Goal: Task Accomplishment & Management: Manage account settings

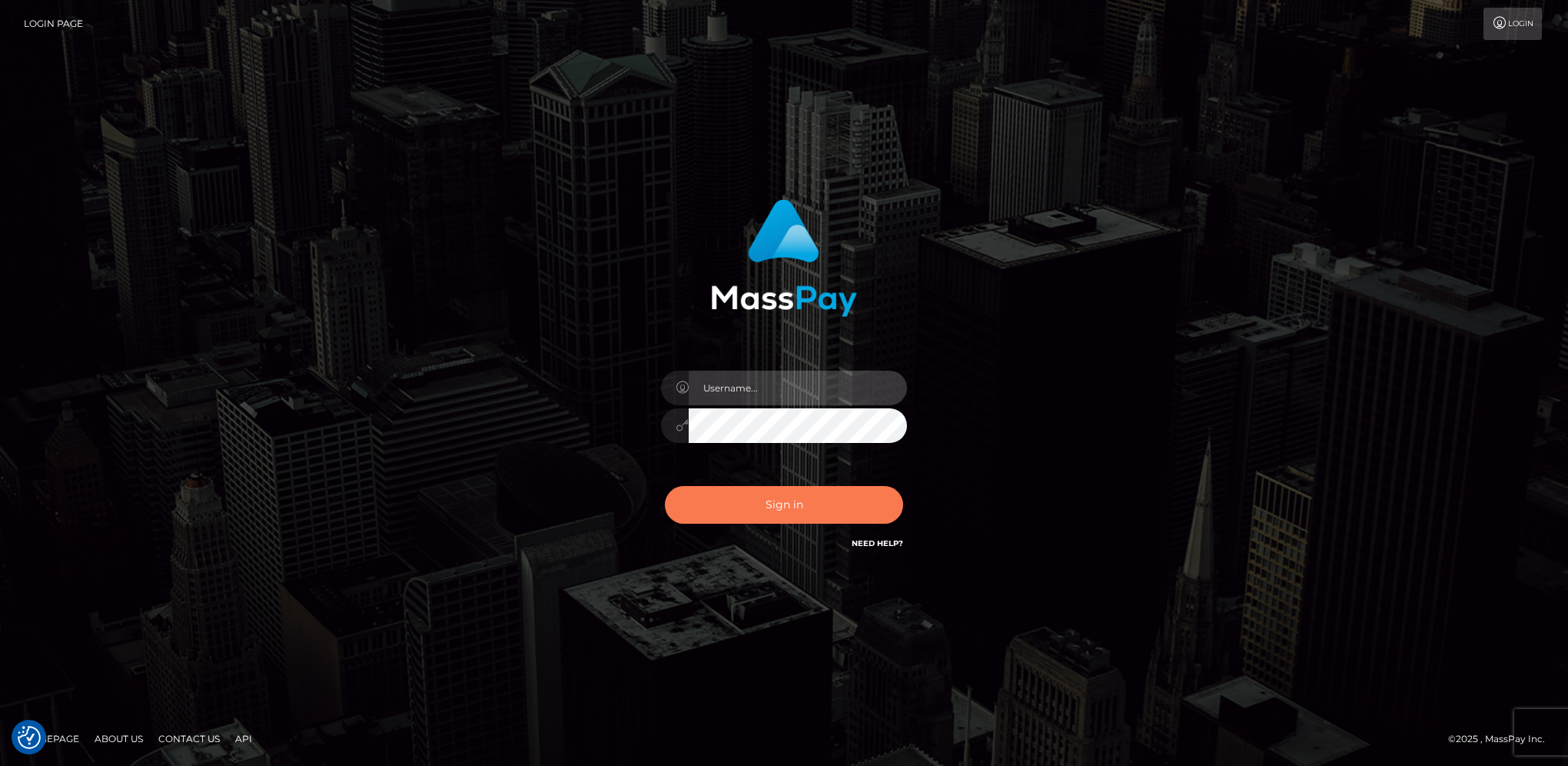
type input "hengland"
click at [791, 504] on button "Sign in" at bounding box center [784, 504] width 238 height 38
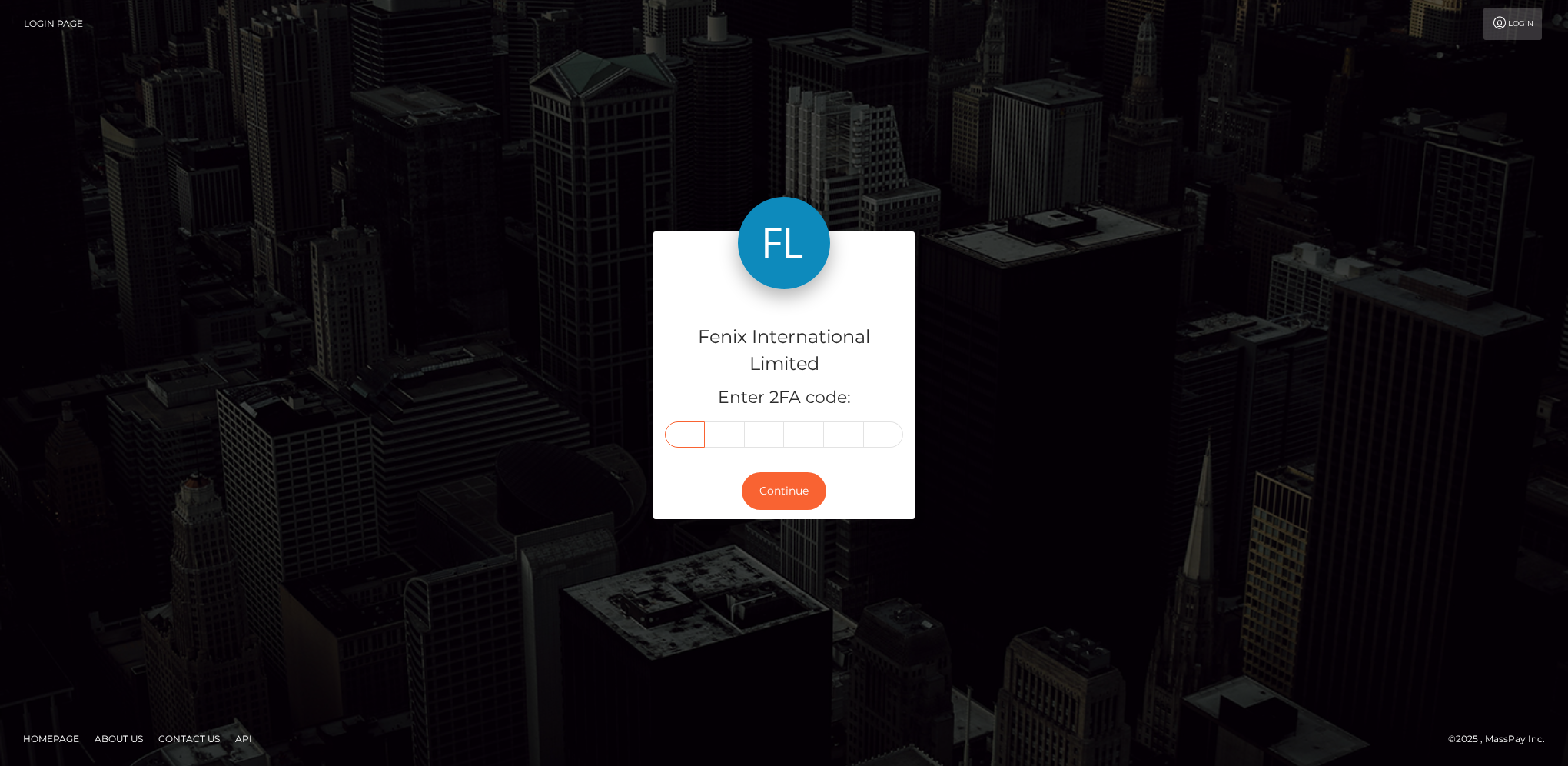
click at [676, 437] on input "text" at bounding box center [685, 434] width 40 height 26
type input "8"
type input "7"
type input "6"
type input "0"
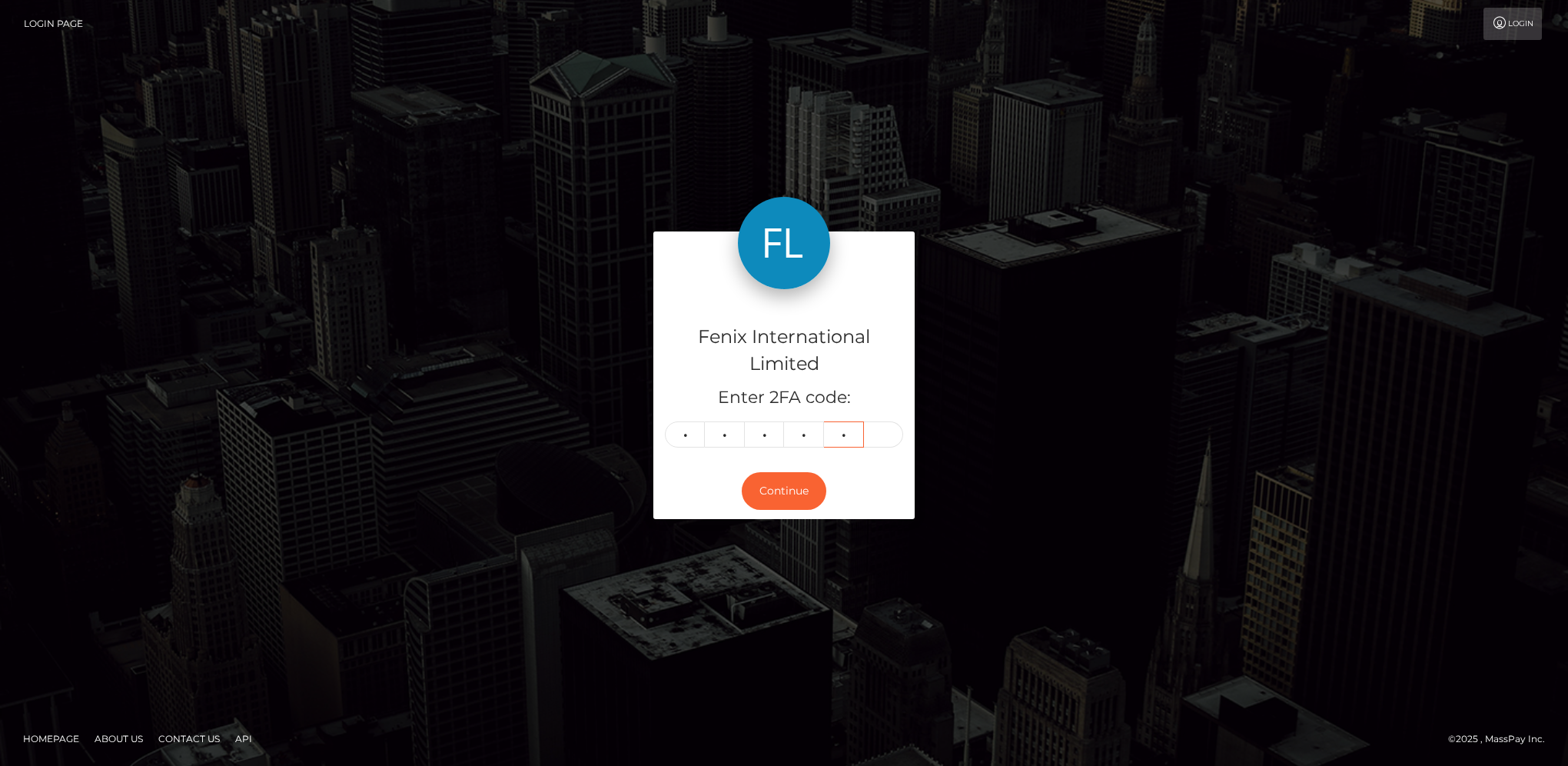
type input "1"
type input "3"
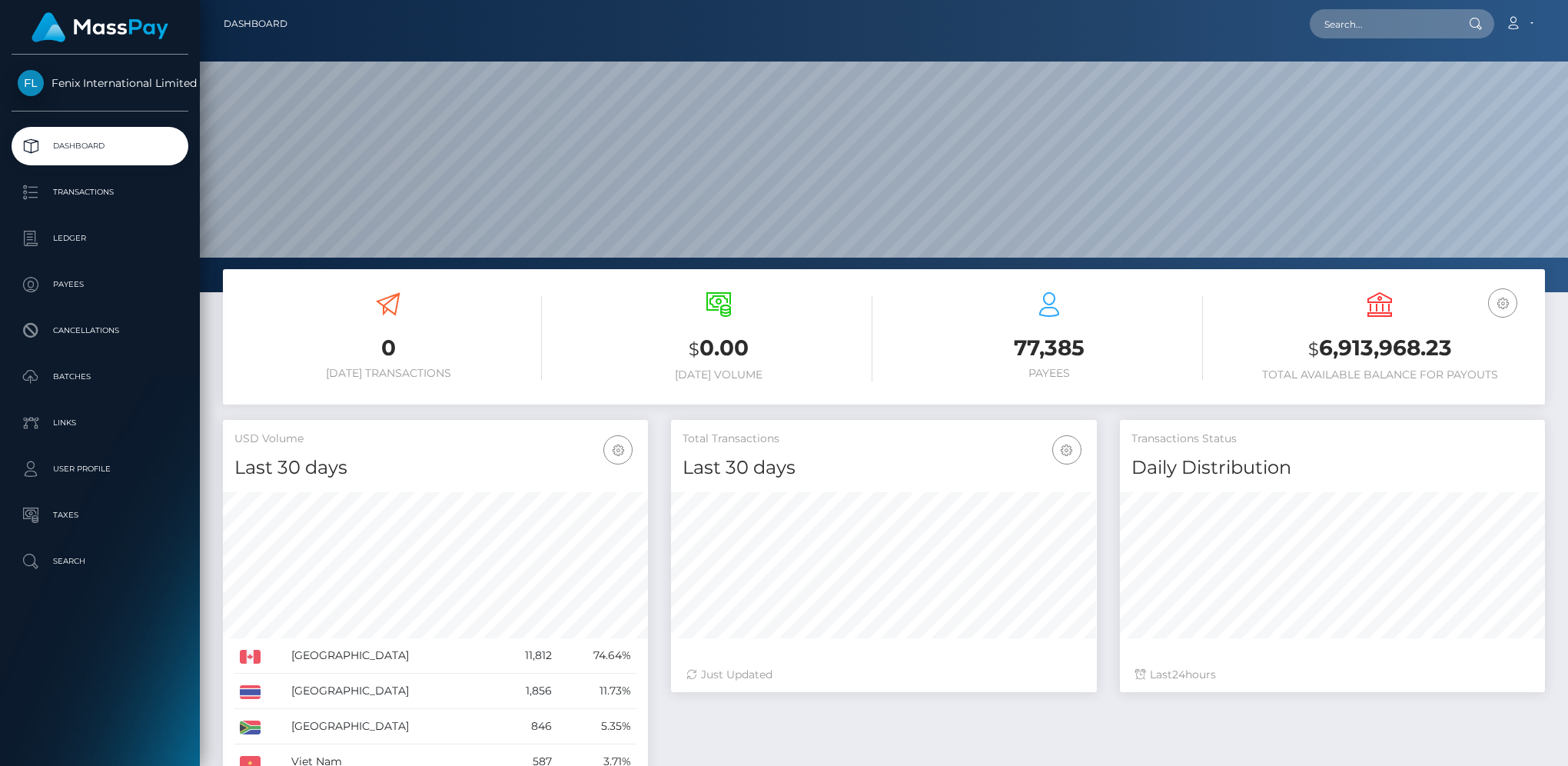
scroll to position [273, 424]
click at [89, 380] on p "Batches" at bounding box center [99, 377] width 164 height 23
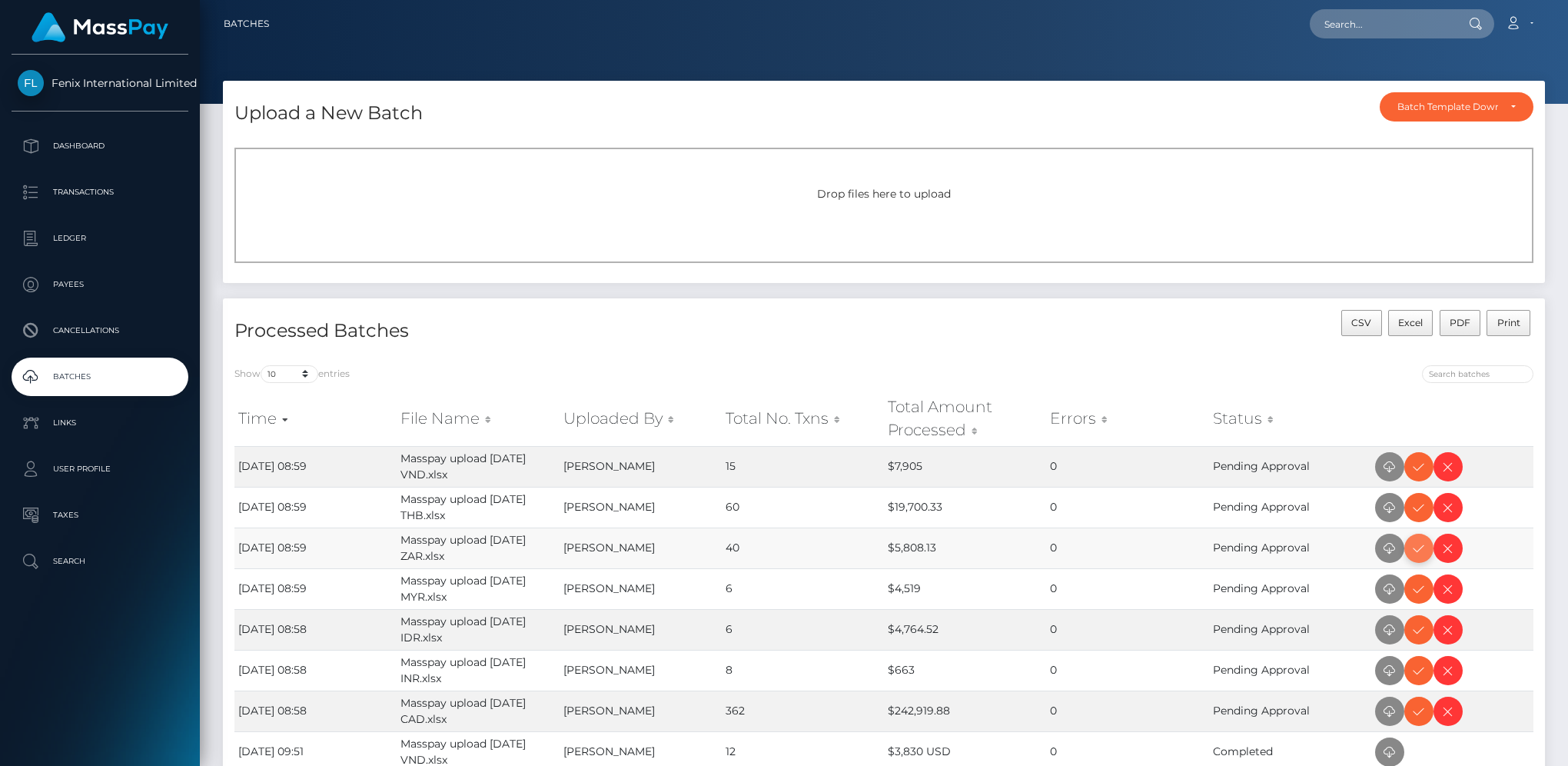
click at [1417, 553] on icon at bounding box center [1418, 549] width 18 height 19
click at [1427, 464] on icon at bounding box center [1418, 467] width 18 height 19
drag, startPoint x: 1414, startPoint y: 510, endPoint x: 1442, endPoint y: 498, distance: 30.5
click at [1414, 510] on icon at bounding box center [1418, 508] width 18 height 19
click at [1427, 581] on icon at bounding box center [1418, 590] width 18 height 19
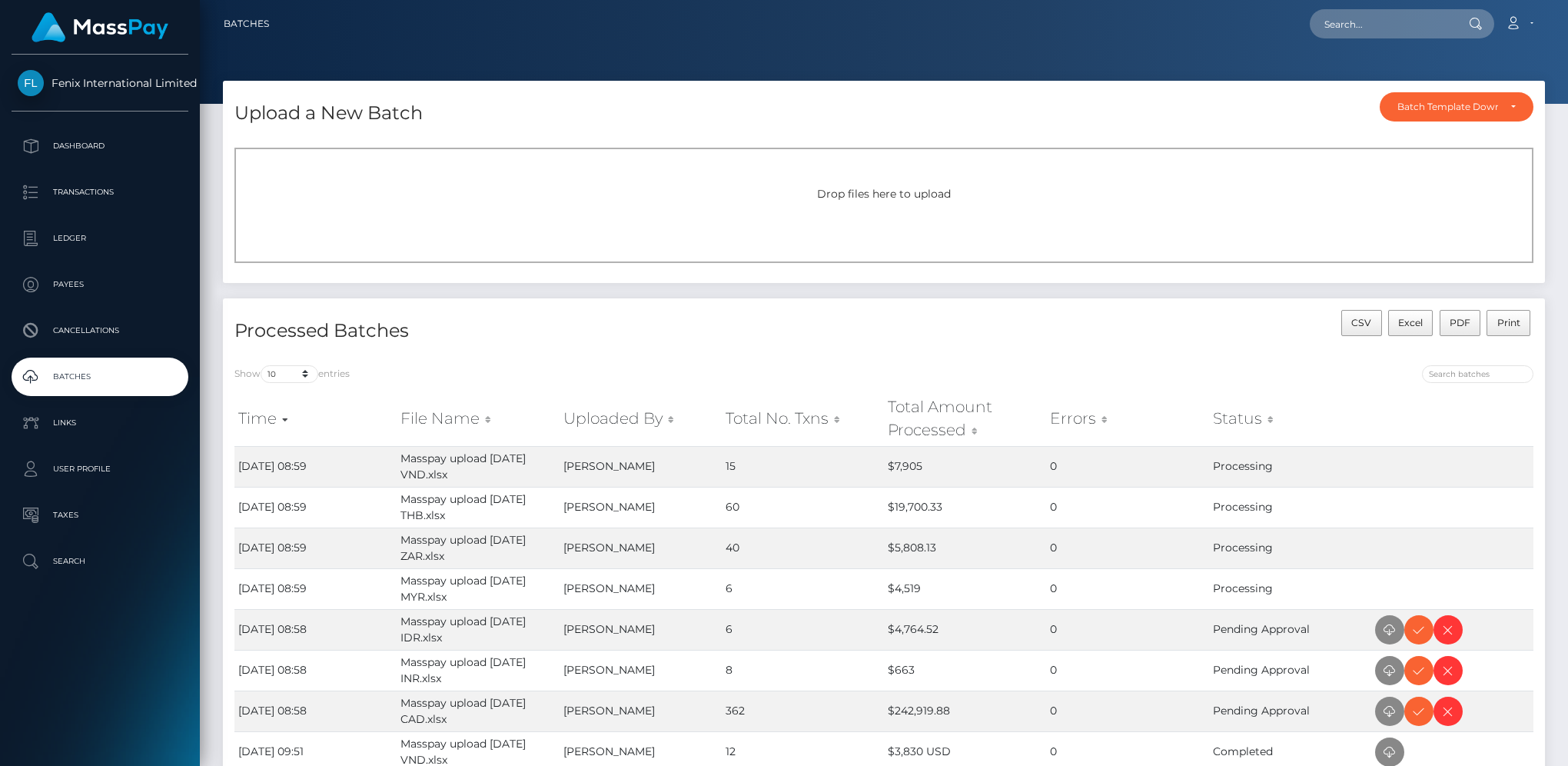
drag, startPoint x: 1417, startPoint y: 666, endPoint x: 1551, endPoint y: 578, distance: 160.3
click at [1417, 666] on icon at bounding box center [1418, 672] width 18 height 19
click at [1420, 635] on icon at bounding box center [1418, 631] width 18 height 19
click at [1414, 719] on icon at bounding box center [1418, 711] width 18 height 19
